Goal: Information Seeking & Learning: Learn about a topic

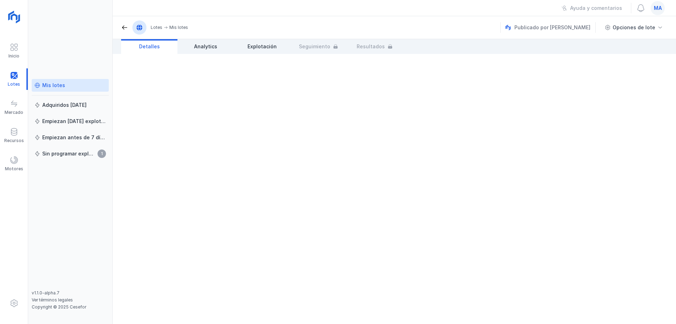
click at [52, 88] on div "Mis lotes" at bounding box center [53, 85] width 23 height 7
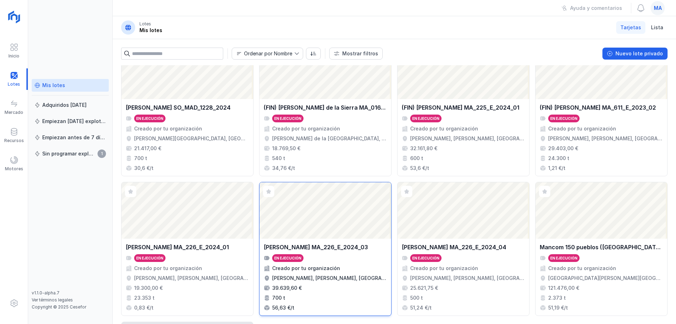
scroll to position [35, 0]
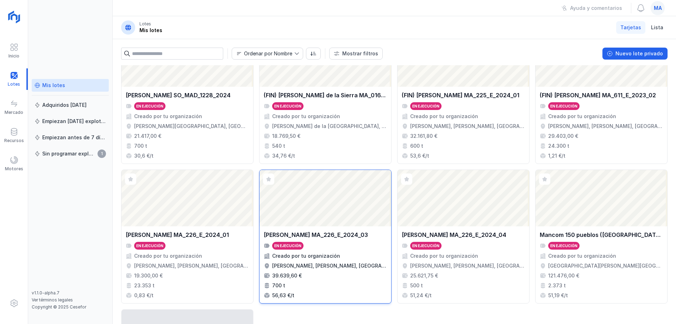
click at [343, 236] on div "[PERSON_NAME] MA_226_E_2024_03" at bounding box center [316, 234] width 104 height 8
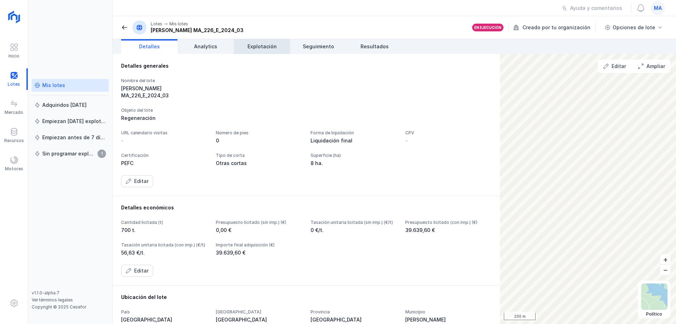
click at [263, 42] on link "Explotación" at bounding box center [262, 46] width 56 height 15
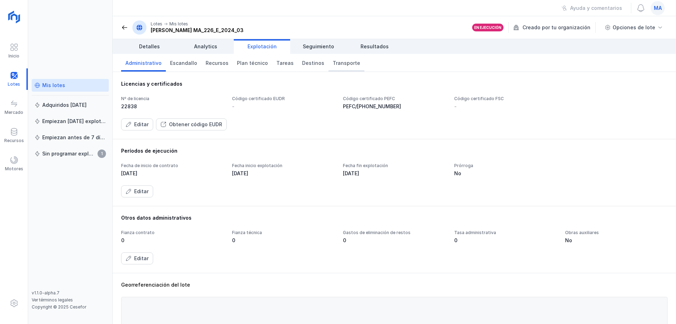
click at [346, 68] on link "Transporte" at bounding box center [347, 63] width 36 height 18
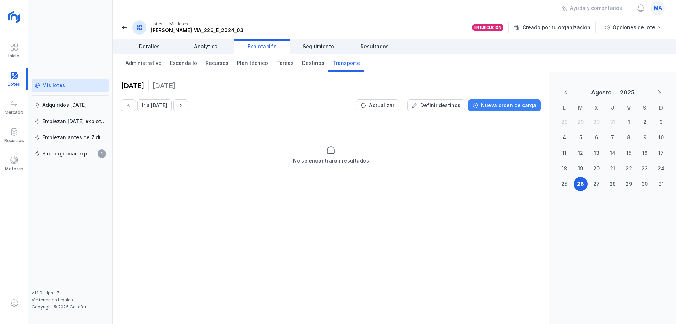
click at [503, 105] on div "Nueva orden de carga" at bounding box center [508, 105] width 55 height 7
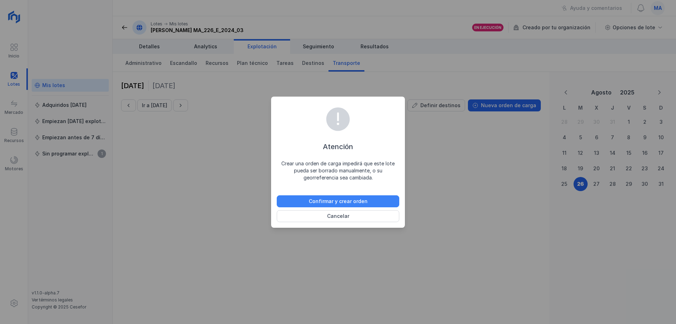
click at [374, 200] on button "Confirmar y crear orden" at bounding box center [338, 201] width 123 height 12
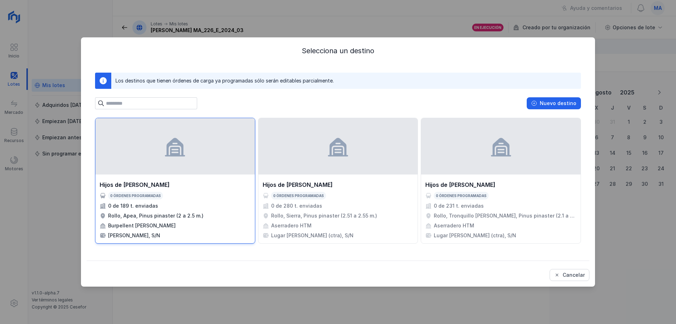
click at [182, 171] on div at bounding box center [175, 146] width 160 height 56
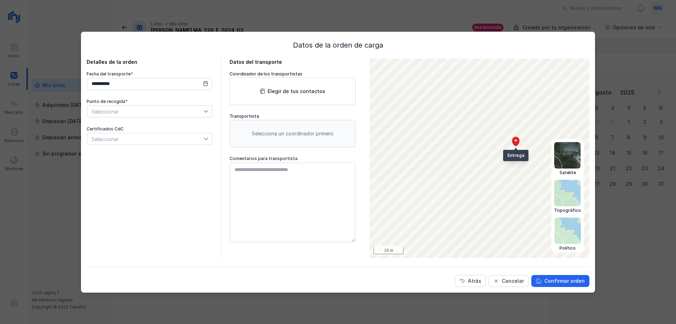
click at [565, 235] on img at bounding box center [568, 230] width 26 height 26
click at [557, 146] on img at bounding box center [567, 155] width 26 height 26
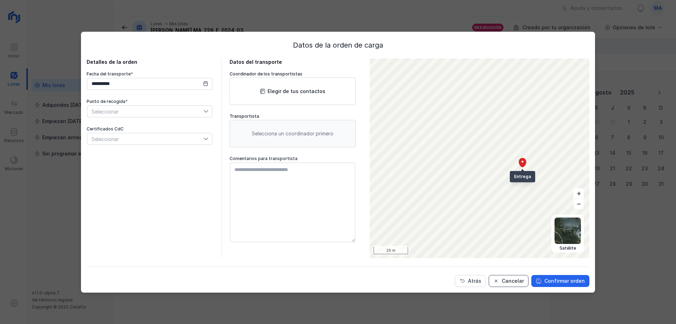
click at [507, 278] on div "Cancelar" at bounding box center [513, 280] width 22 height 7
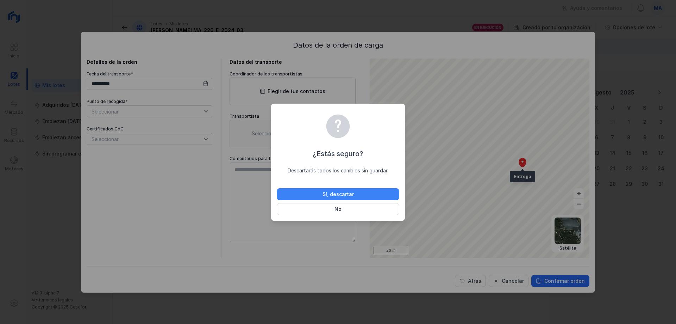
click at [383, 190] on button "Sí, descartar" at bounding box center [338, 194] width 123 height 12
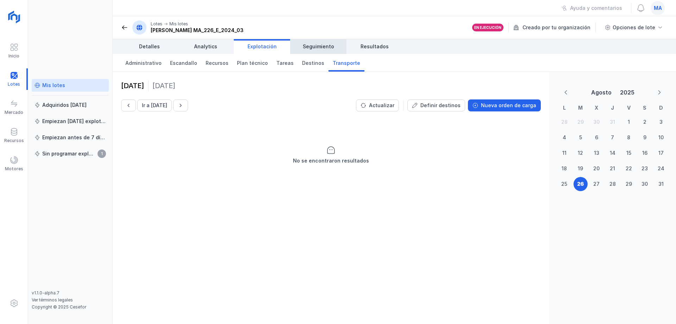
drag, startPoint x: 311, startPoint y: 52, endPoint x: 315, endPoint y: 50, distance: 4.3
click at [311, 52] on link "Seguimiento" at bounding box center [318, 46] width 56 height 15
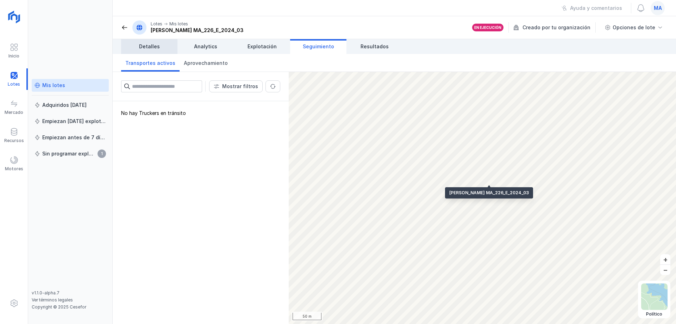
click at [148, 42] on link "Detalles" at bounding box center [149, 46] width 56 height 15
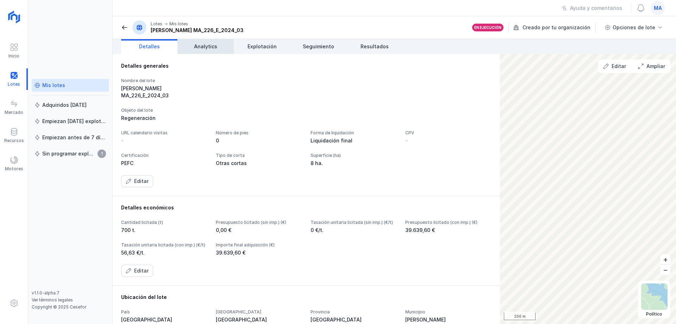
click at [204, 45] on span "Analytics" at bounding box center [205, 46] width 23 height 7
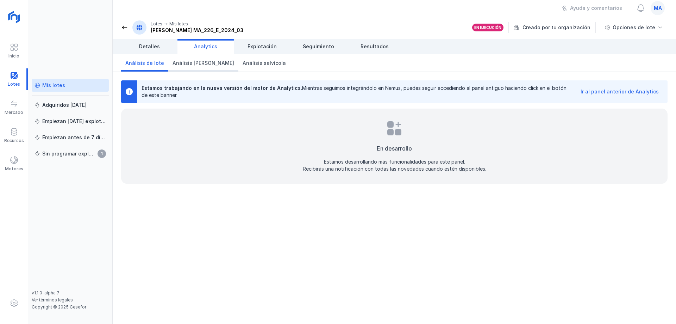
click at [193, 66] on span "Análisis [PERSON_NAME]" at bounding box center [204, 63] width 62 height 7
click at [246, 63] on span "Análisis selvícola" at bounding box center [264, 63] width 43 height 7
click at [263, 45] on span "Explotación" at bounding box center [262, 46] width 29 height 7
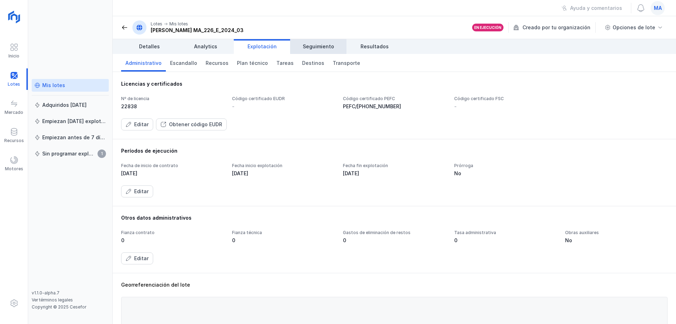
click at [314, 46] on span "Seguimiento" at bounding box center [318, 46] width 31 height 7
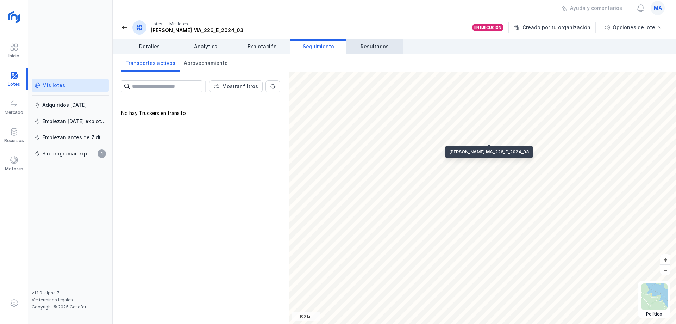
click at [375, 51] on link "Resultados" at bounding box center [375, 46] width 56 height 15
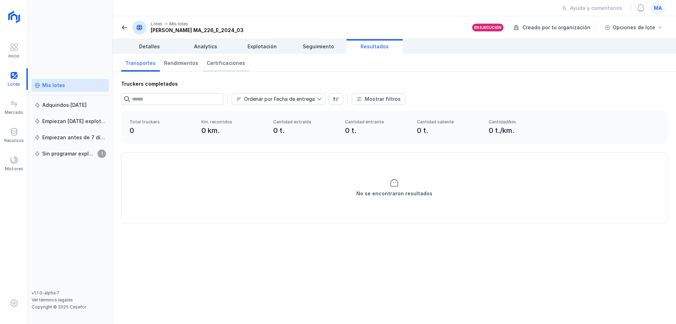
drag, startPoint x: 183, startPoint y: 65, endPoint x: 218, endPoint y: 64, distance: 34.5
click at [183, 65] on span "Rendimientos" at bounding box center [181, 63] width 34 height 7
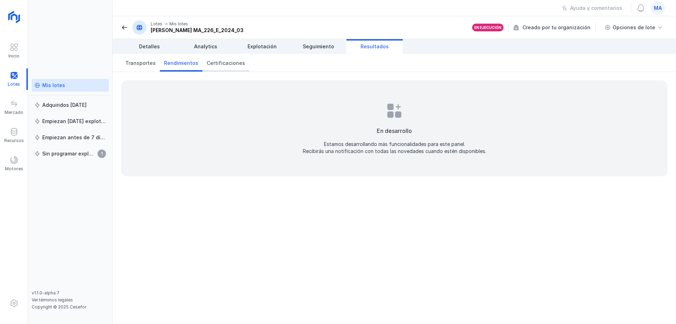
click at [228, 63] on span "Certificaciones" at bounding box center [226, 63] width 38 height 7
drag, startPoint x: 136, startPoint y: 66, endPoint x: 208, endPoint y: 63, distance: 72.2
click at [136, 66] on span "Transportes" at bounding box center [140, 63] width 30 height 7
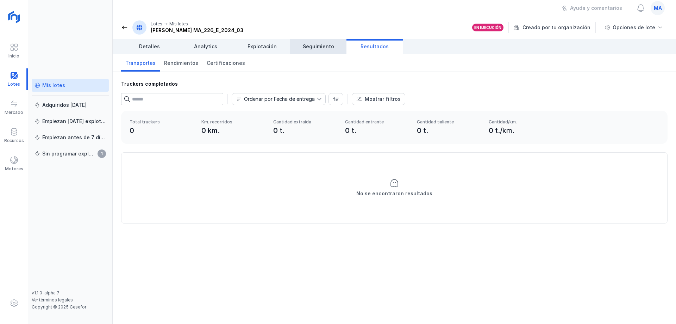
click at [318, 44] on span "Seguimiento" at bounding box center [318, 46] width 31 height 7
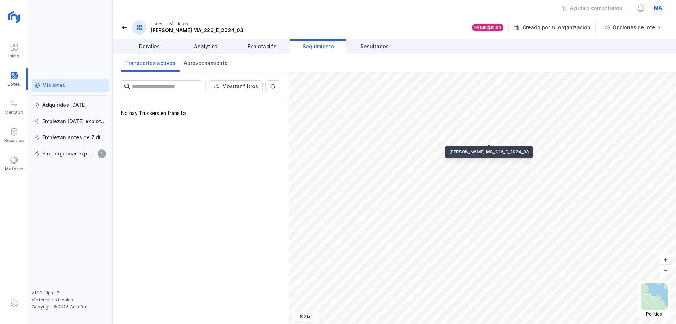
click at [219, 5] on div "Ayuda y comentarios ma" at bounding box center [394, 8] width 563 height 16
